Goal: Transaction & Acquisition: Purchase product/service

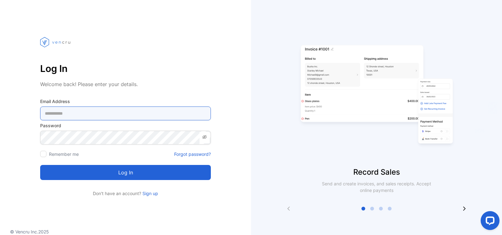
type Address-inputemail "**********"
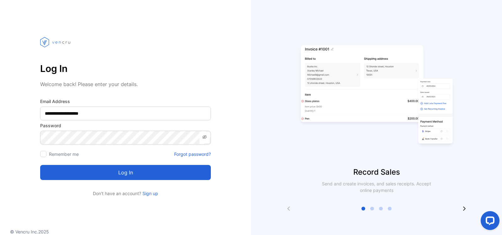
click at [125, 171] on button "Log in" at bounding box center [125, 172] width 171 height 15
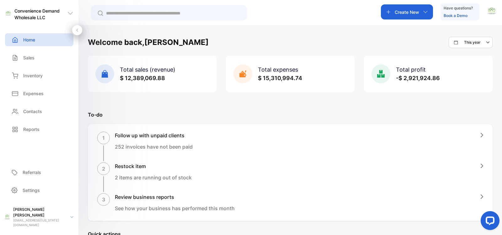
click at [157, 14] on input "text" at bounding box center [173, 13] width 135 height 7
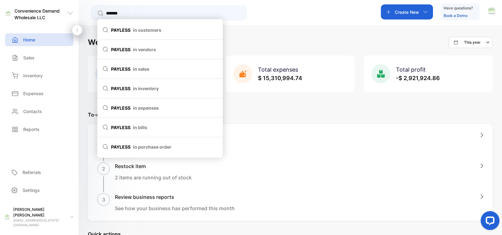
type input "*******"
click at [154, 27] on span "in customers" at bounding box center [147, 30] width 28 height 7
type input "*******"
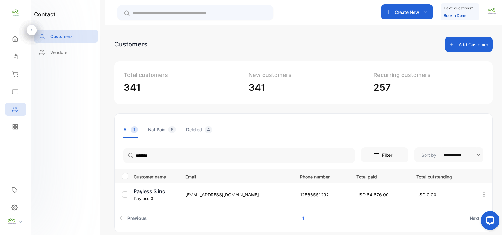
scroll to position [26, 0]
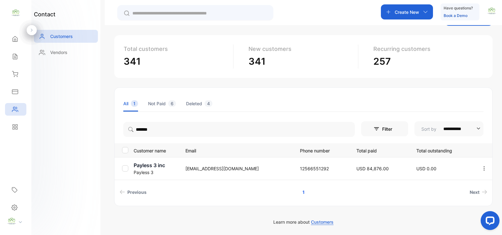
click at [150, 165] on p "Payless 3 inc" at bounding box center [156, 165] width 44 height 8
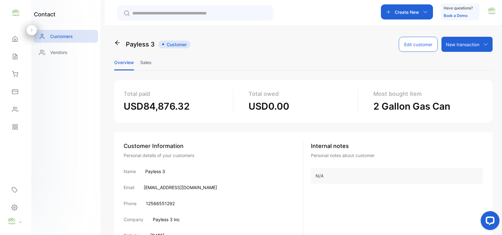
click at [147, 63] on li "Sales" at bounding box center [145, 62] width 11 height 16
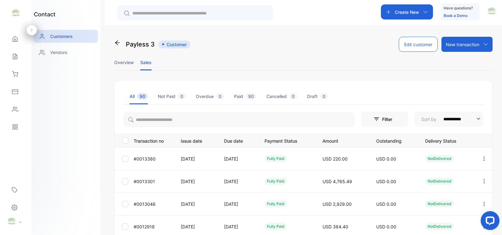
scroll to position [91, 0]
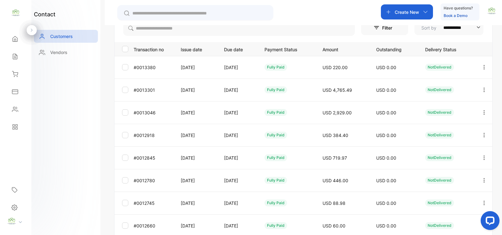
click at [479, 88] on div at bounding box center [484, 89] width 16 height 15
click at [448, 107] on div "View" at bounding box center [456, 109] width 71 height 13
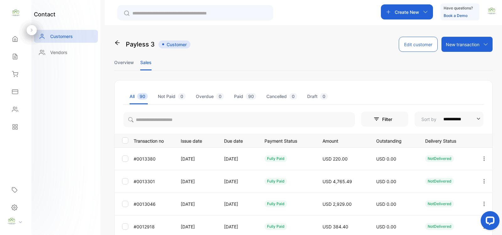
click at [485, 160] on icon "button" at bounding box center [485, 159] width 6 height 6
click at [456, 174] on div "View" at bounding box center [456, 177] width 71 height 13
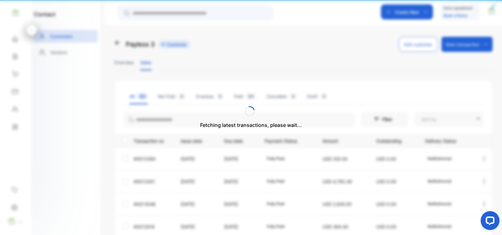
type input "**********"
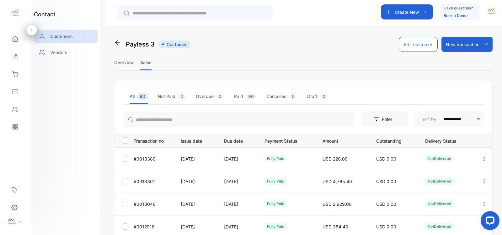
drag, startPoint x: 422, startPoint y: 14, endPoint x: 420, endPoint y: 12, distance: 3.3
click at [420, 12] on div "Create New" at bounding box center [407, 11] width 52 height 15
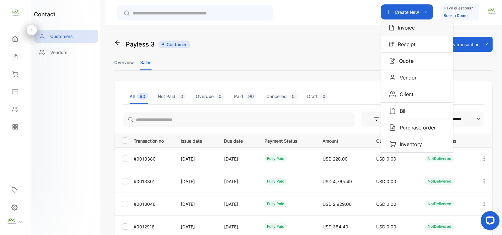
click at [425, 32] on div "Invoice" at bounding box center [417, 27] width 73 height 16
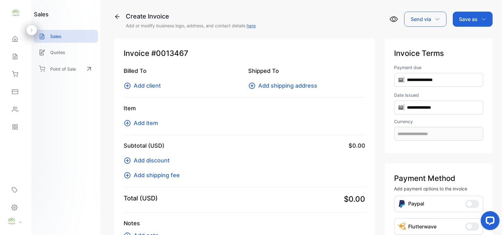
type input "**********"
click at [144, 84] on span "Add client" at bounding box center [147, 85] width 27 height 8
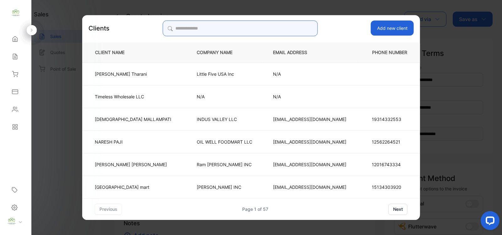
click at [248, 24] on input "search" at bounding box center [240, 28] width 155 height 16
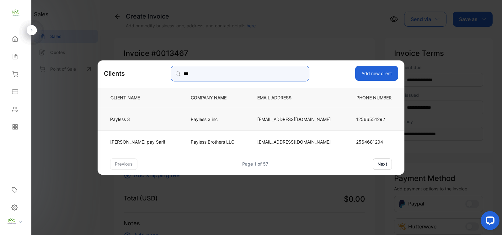
type input "***"
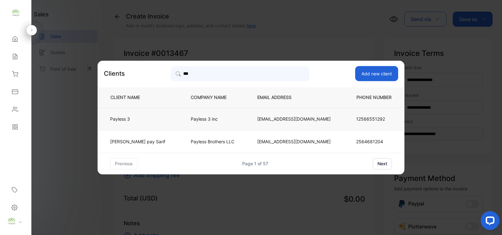
click at [192, 115] on td "Payless 3 inc" at bounding box center [214, 118] width 67 height 23
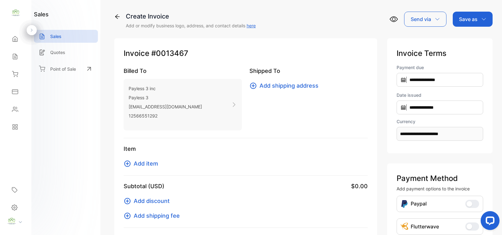
click at [129, 164] on icon at bounding box center [128, 164] width 8 height 8
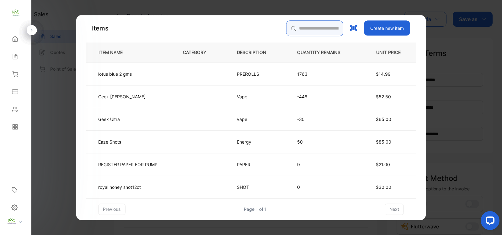
click at [312, 27] on input "search" at bounding box center [314, 28] width 57 height 16
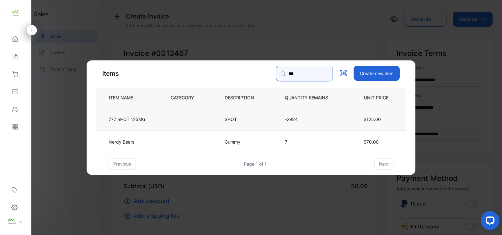
type input "***"
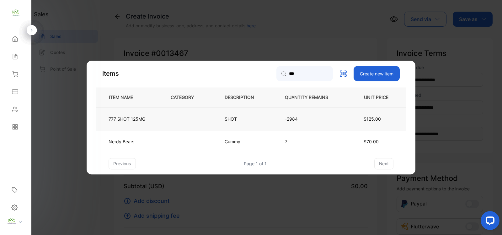
click at [312, 116] on p "-2984" at bounding box center [311, 119] width 53 height 7
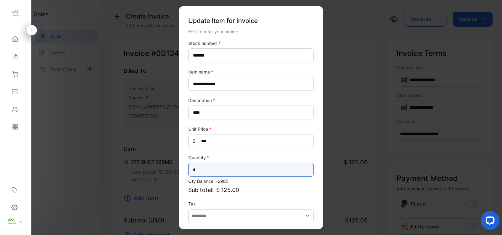
click at [243, 163] on input "*" at bounding box center [251, 170] width 126 height 14
type input "*"
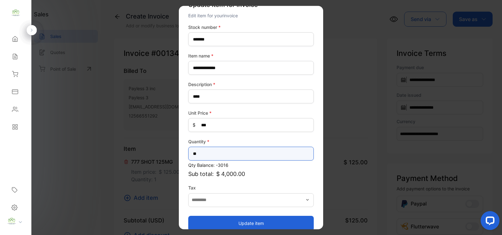
scroll to position [24, 0]
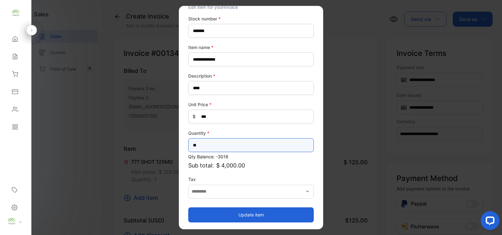
type input "**"
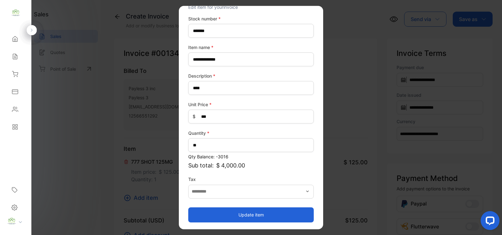
click at [296, 215] on button "Update item" at bounding box center [251, 214] width 126 height 15
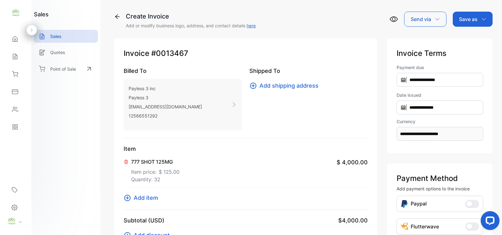
click at [129, 199] on icon at bounding box center [127, 198] width 6 height 6
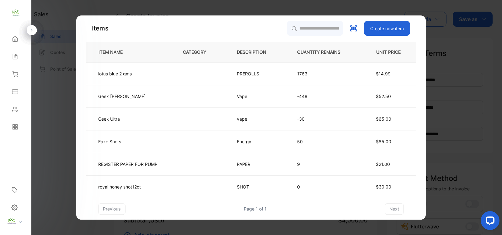
click at [327, 51] on p "QUANTITY REMAINS" at bounding box center [323, 52] width 53 height 7
click at [304, 23] on input "search" at bounding box center [314, 28] width 57 height 16
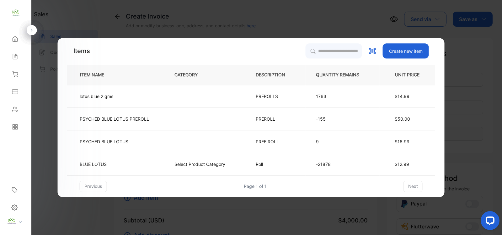
click at [275, 52] on div "Items Create new item" at bounding box center [251, 50] width 368 height 15
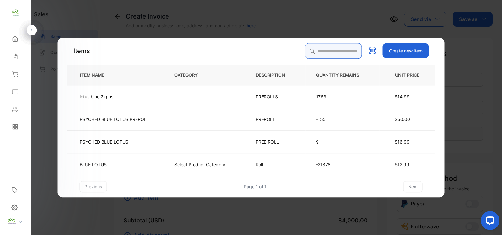
click at [317, 51] on input "search" at bounding box center [333, 51] width 57 height 16
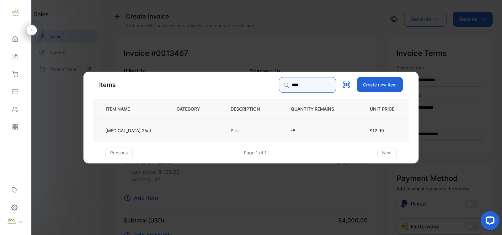
type input "****"
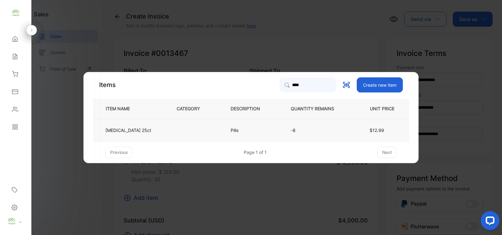
click at [233, 128] on p "Pills" at bounding box center [239, 130] width 17 height 7
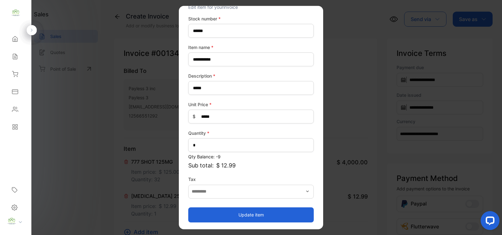
click at [255, 214] on button "Update item" at bounding box center [251, 214] width 126 height 15
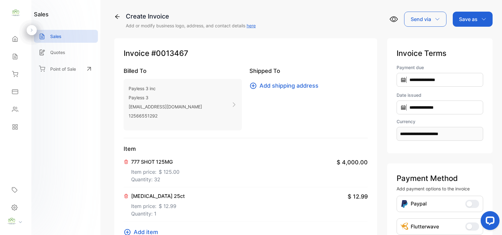
click at [131, 230] on icon at bounding box center [128, 232] width 8 height 8
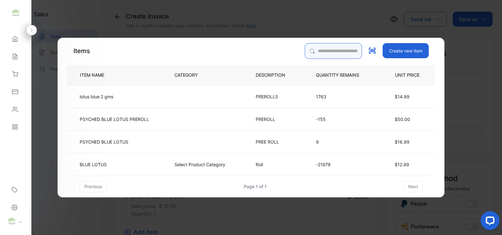
click at [317, 48] on input "search" at bounding box center [333, 51] width 57 height 16
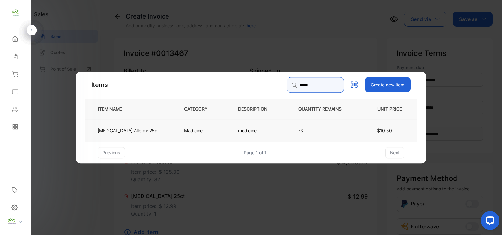
type input "*****"
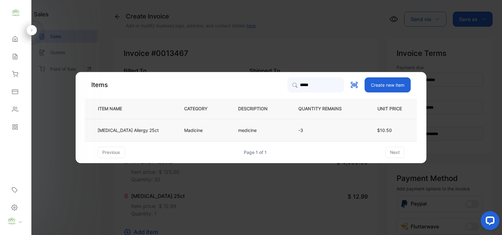
click at [251, 130] on td "medicine" at bounding box center [258, 130] width 60 height 23
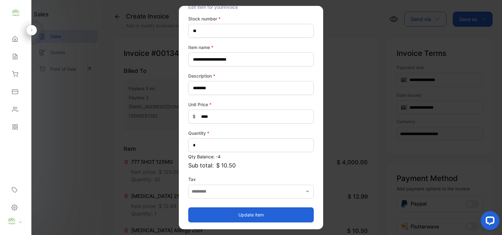
click at [252, 212] on button "Update item" at bounding box center [251, 214] width 126 height 15
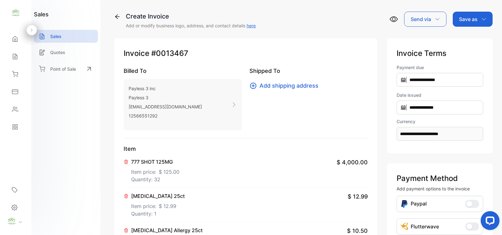
scroll to position [91, 0]
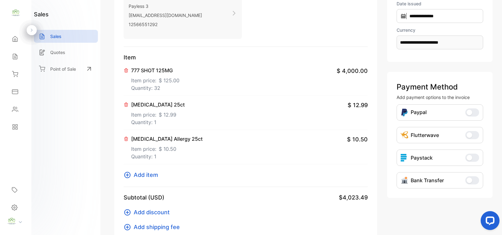
click at [131, 173] on icon at bounding box center [128, 175] width 8 height 8
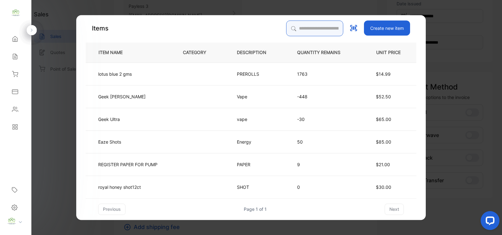
click at [316, 24] on input "search" at bounding box center [314, 28] width 57 height 16
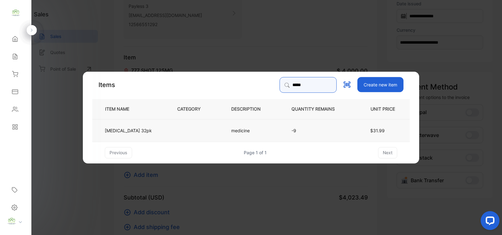
type input "*****"
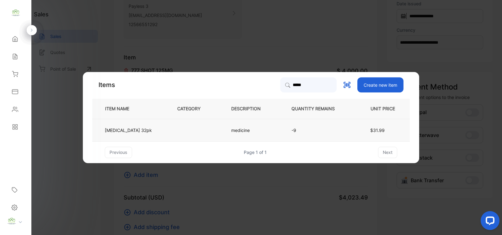
click at [186, 132] on td at bounding box center [194, 130] width 54 height 23
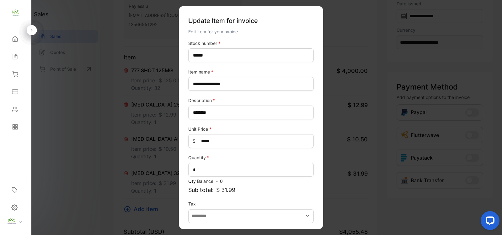
scroll to position [24, 0]
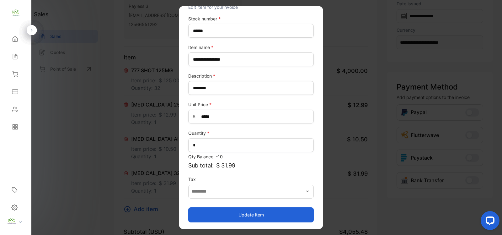
click at [264, 214] on button "Update item" at bounding box center [251, 214] width 126 height 15
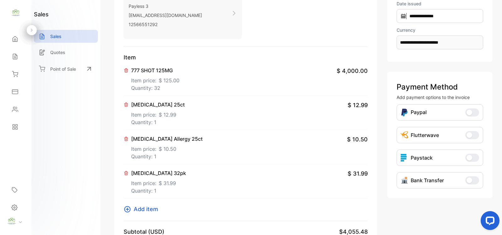
click at [130, 211] on icon at bounding box center [128, 209] width 8 height 8
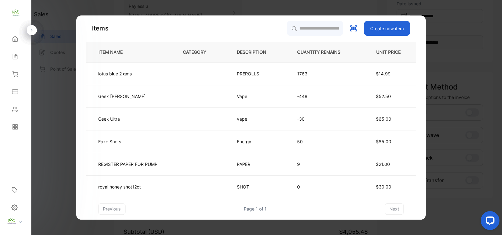
click at [316, 51] on p "QUANTITY REMAINS" at bounding box center [323, 52] width 53 height 7
click at [315, 25] on input "search" at bounding box center [314, 28] width 57 height 16
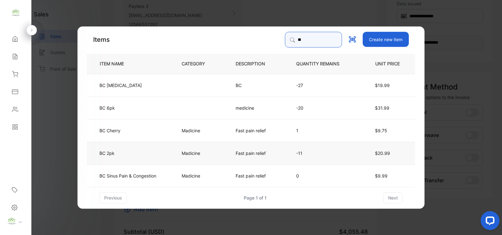
type input "**"
click at [226, 149] on td "Fast pain relief" at bounding box center [255, 152] width 61 height 23
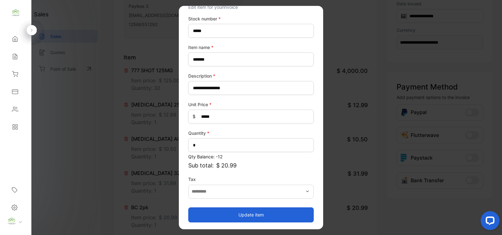
click at [239, 213] on button "Update item" at bounding box center [251, 214] width 126 height 15
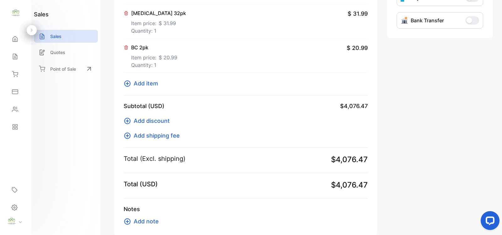
scroll to position [275, 0]
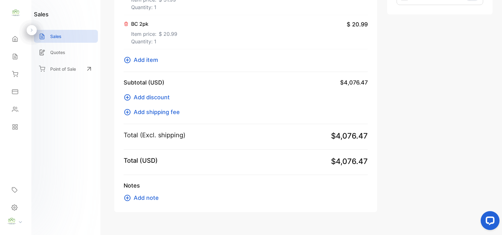
click at [125, 57] on icon at bounding box center [128, 60] width 8 height 8
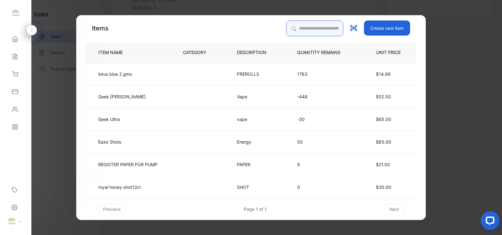
click at [319, 30] on input "search" at bounding box center [314, 28] width 57 height 16
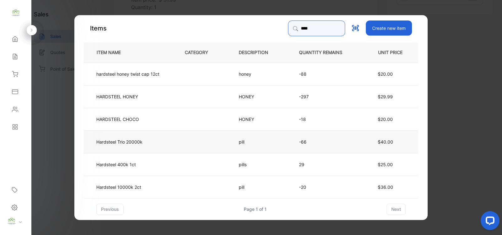
type input "****"
click at [221, 147] on td at bounding box center [202, 141] width 54 height 23
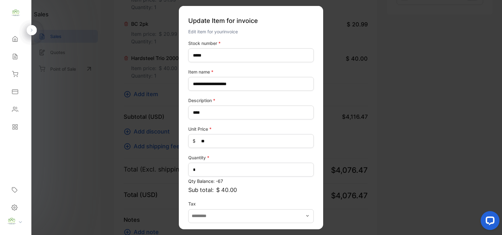
scroll to position [24, 0]
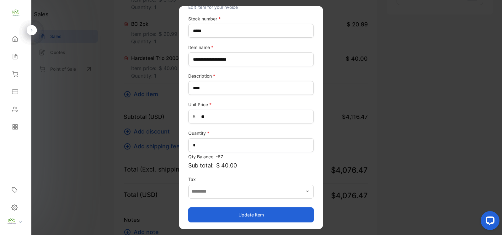
click at [255, 211] on button "Update item" at bounding box center [251, 214] width 126 height 15
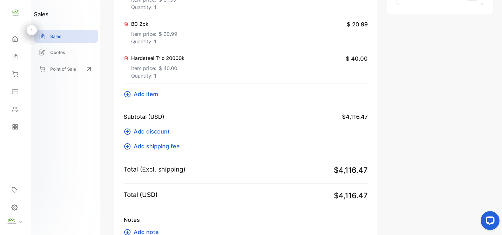
click at [128, 96] on icon at bounding box center [128, 94] width 8 height 8
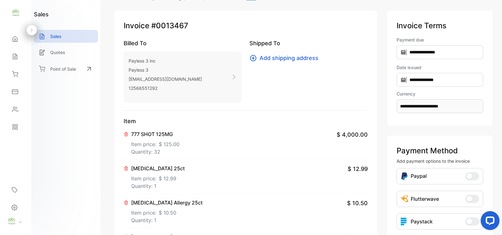
scroll to position [0, 0]
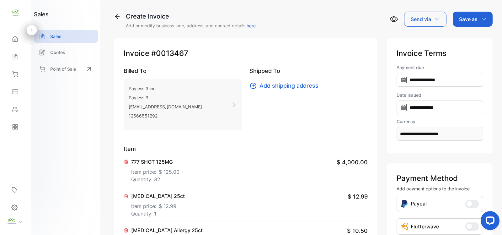
click at [485, 19] on div "Save as" at bounding box center [473, 19] width 40 height 15
click at [469, 35] on div "Invoice" at bounding box center [471, 40] width 36 height 13
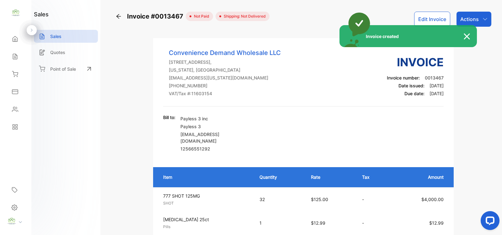
click at [482, 21] on div "Invoice created" at bounding box center [251, 117] width 502 height 235
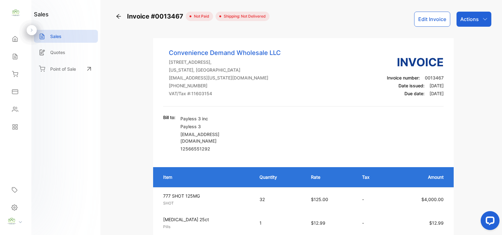
click at [483, 21] on icon "button" at bounding box center [485, 19] width 5 height 5
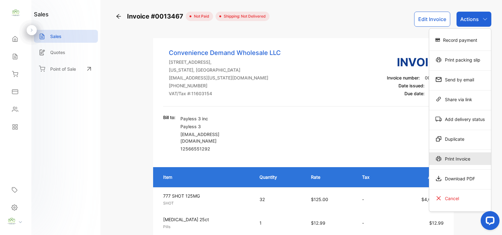
click at [467, 162] on div "Print Invoice" at bounding box center [461, 158] width 62 height 13
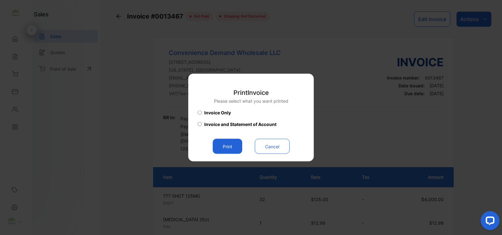
click at [225, 146] on button "Print" at bounding box center [228, 146] width 30 height 15
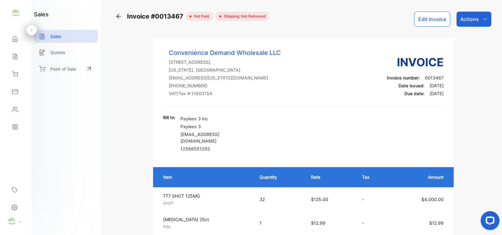
click at [18, 39] on div "Home" at bounding box center [15, 39] width 21 height 13
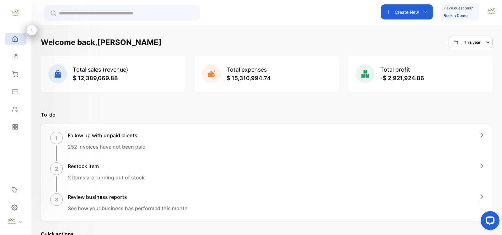
click at [127, 15] on input "text" at bounding box center [126, 13] width 135 height 7
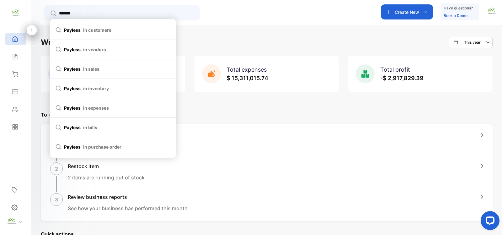
type input "*******"
click at [104, 30] on span "in customers" at bounding box center [97, 30] width 28 height 7
type input "*******"
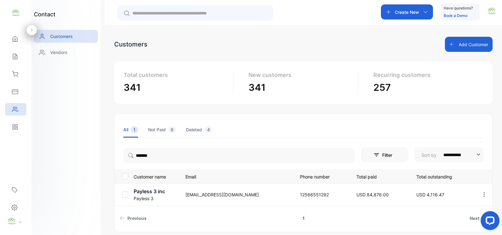
click at [169, 194] on p "Payless 3 inc" at bounding box center [156, 191] width 44 height 8
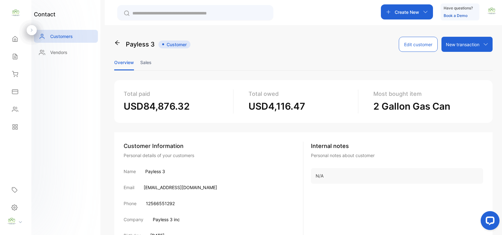
click at [149, 63] on li "Sales" at bounding box center [145, 62] width 11 height 16
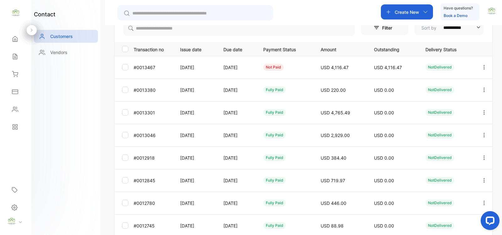
scroll to position [182, 0]
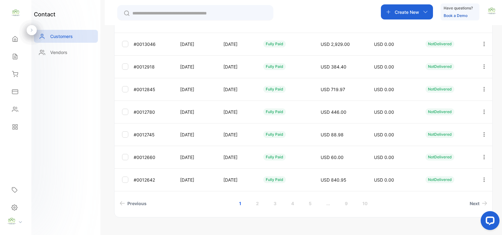
click at [257, 204] on link "2" at bounding box center [258, 204] width 18 height 12
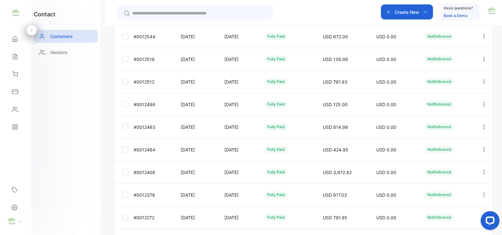
scroll to position [171, 0]
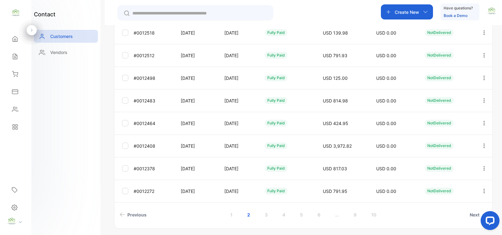
click at [266, 214] on link "3" at bounding box center [266, 215] width 18 height 12
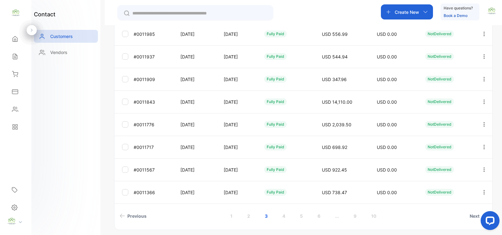
scroll to position [182, 0]
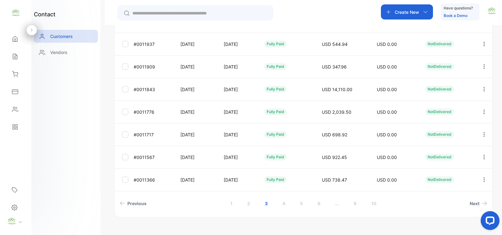
click at [288, 203] on link "4" at bounding box center [284, 204] width 18 height 12
click at [303, 202] on link "5" at bounding box center [302, 204] width 18 height 12
click at [313, 200] on link "6" at bounding box center [311, 204] width 18 height 12
click at [327, 205] on link "7" at bounding box center [329, 204] width 18 height 12
click at [335, 207] on link "8" at bounding box center [338, 204] width 18 height 12
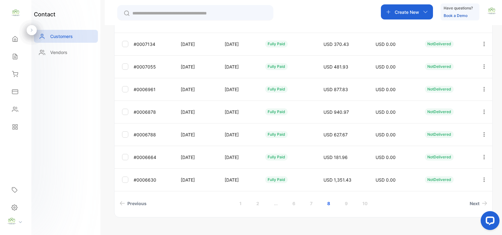
click at [342, 199] on link "9" at bounding box center [347, 204] width 18 height 12
click at [370, 205] on link "10" at bounding box center [365, 204] width 20 height 12
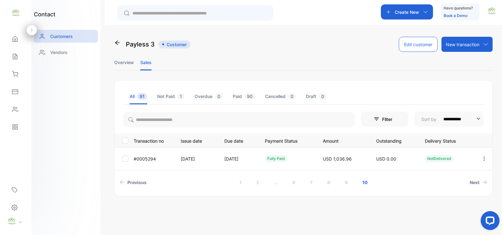
click at [5, 40] on div "Home" at bounding box center [15, 39] width 21 height 13
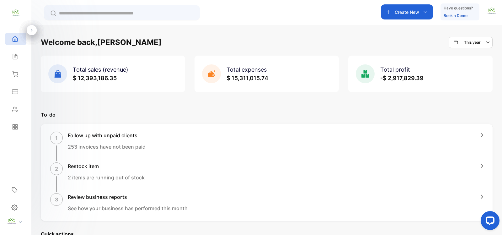
click at [9, 54] on div "Sales" at bounding box center [15, 56] width 21 height 13
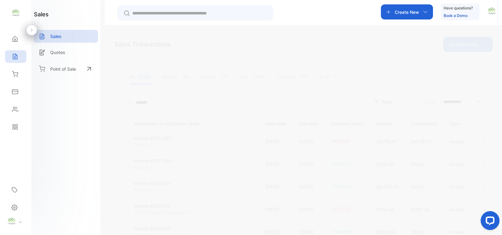
click at [483, 140] on icon "button" at bounding box center [485, 141] width 6 height 6
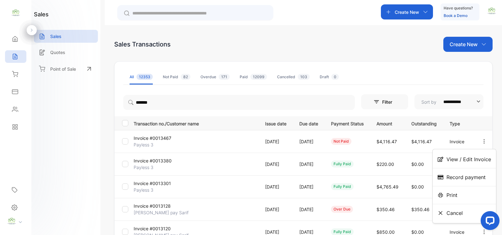
click at [476, 157] on span "View / Edit Invoice" at bounding box center [469, 159] width 45 height 8
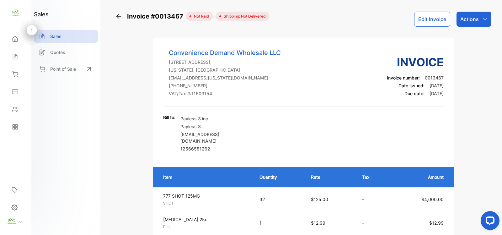
click at [435, 19] on button "Edit Invoice" at bounding box center [433, 19] width 36 height 15
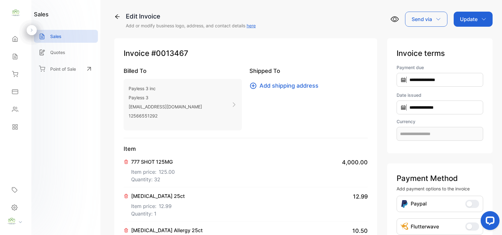
type input "**********"
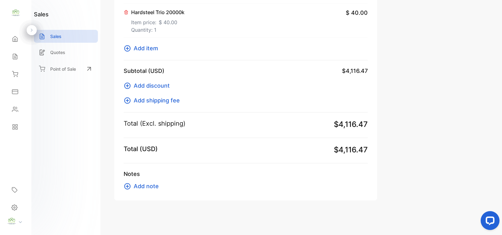
scroll to position [321, 0]
click at [130, 48] on icon at bounding box center [128, 48] width 8 height 8
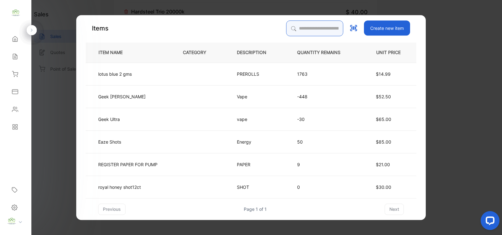
click at [300, 27] on input "search" at bounding box center [314, 28] width 57 height 16
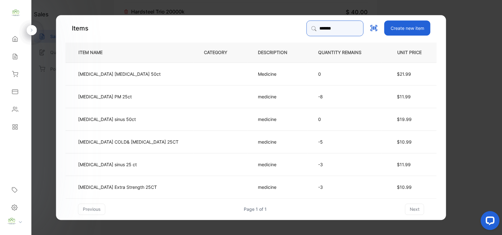
type input "*******"
click at [318, 162] on p "-3" at bounding box center [344, 164] width 53 height 7
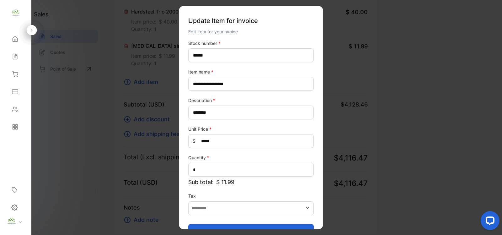
scroll to position [17, 0]
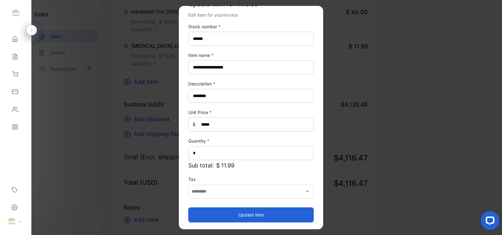
click at [280, 214] on button "Update item" at bounding box center [251, 214] width 126 height 15
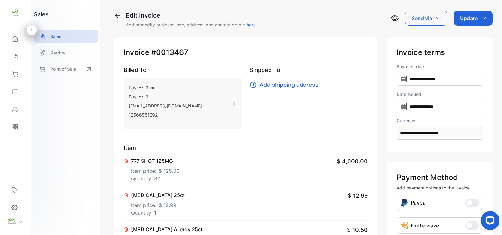
scroll to position [0, 0]
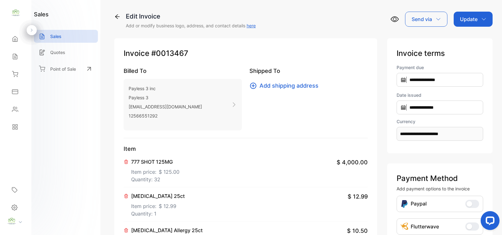
click at [471, 21] on p "Update" at bounding box center [469, 19] width 18 height 8
click at [468, 35] on div "Invoice" at bounding box center [475, 40] width 36 height 13
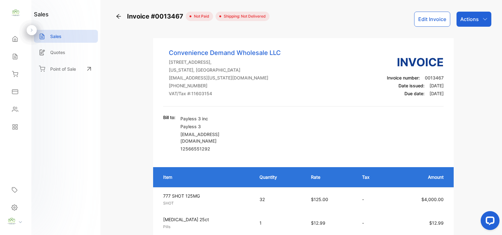
click at [463, 16] on p "Actions" at bounding box center [470, 19] width 19 height 8
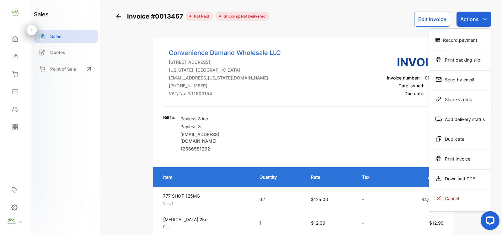
click at [459, 162] on div "Print Invoice" at bounding box center [461, 158] width 62 height 13
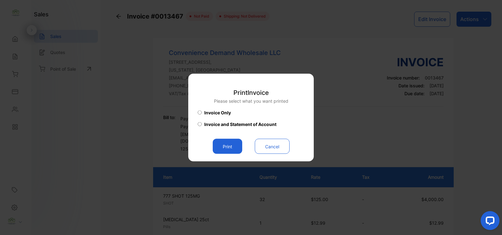
click at [236, 150] on button "Print" at bounding box center [228, 146] width 30 height 15
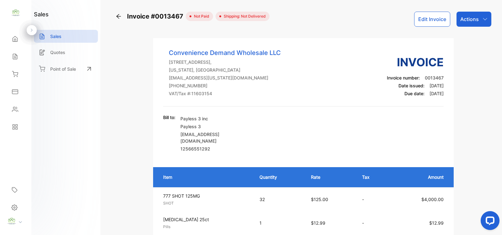
click at [57, 35] on p "Sales" at bounding box center [55, 36] width 11 height 7
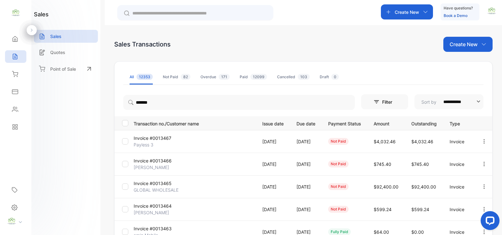
click at [149, 14] on input "text" at bounding box center [200, 13] width 135 height 7
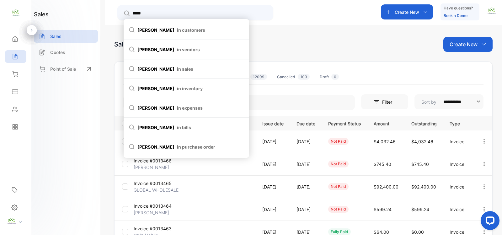
type input "*****"
click at [177, 32] on span "in customers" at bounding box center [191, 30] width 28 height 7
type input "*****"
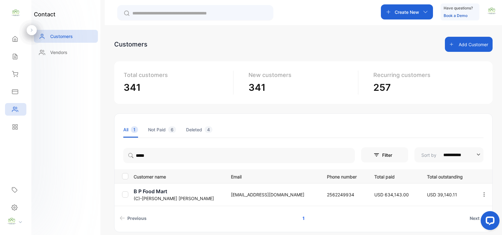
click at [174, 193] on p "B P Food Mart" at bounding box center [178, 191] width 89 height 8
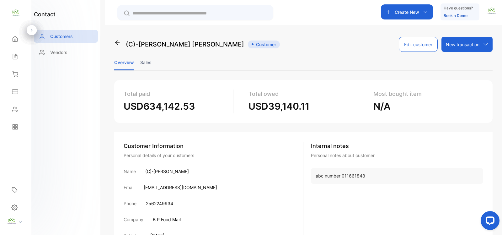
click at [144, 62] on li "Sales" at bounding box center [145, 62] width 11 height 16
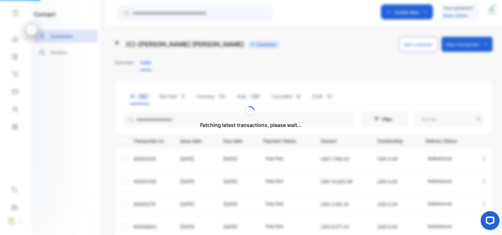
type input "**********"
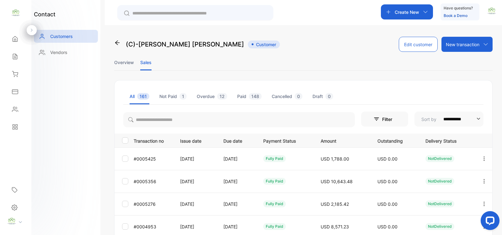
click at [484, 159] on icon "button" at bounding box center [484, 158] width 1 height 4
click at [432, 179] on span "View" at bounding box center [432, 178] width 12 height 8
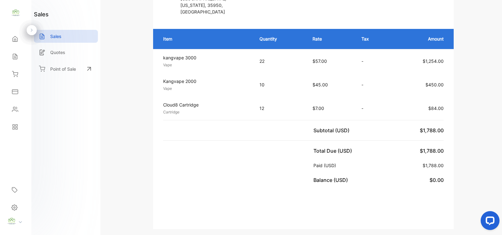
scroll to position [91, 0]
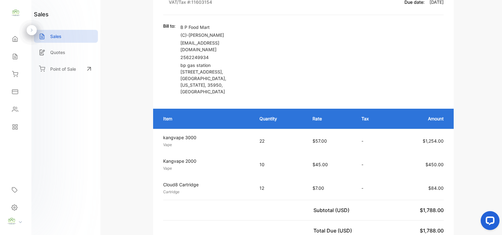
click at [56, 36] on p "Sales" at bounding box center [55, 36] width 11 height 7
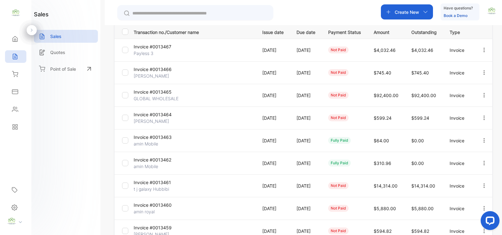
click at [152, 11] on input "text" at bounding box center [200, 13] width 135 height 7
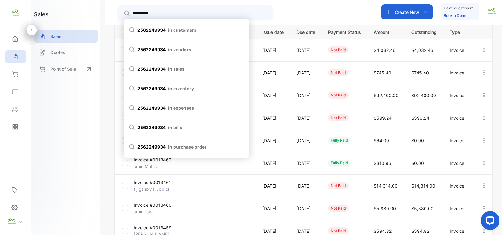
click at [167, 31] on span "2562249934 in customers" at bounding box center [187, 30] width 116 height 7
type input "**********"
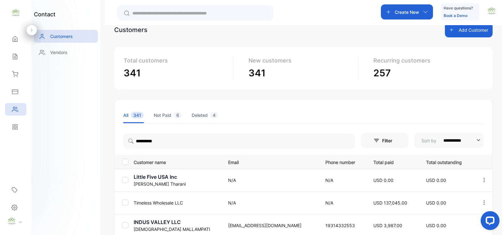
scroll to position [26, 0]
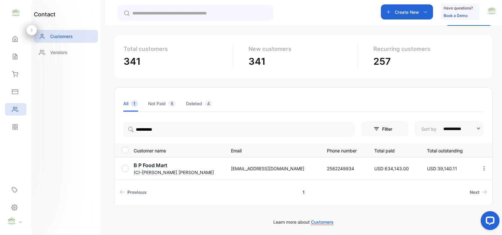
click at [165, 171] on p "(C)-[PERSON_NAME]" at bounding box center [178, 172] width 89 height 7
